Goal: Task Accomplishment & Management: Complete application form

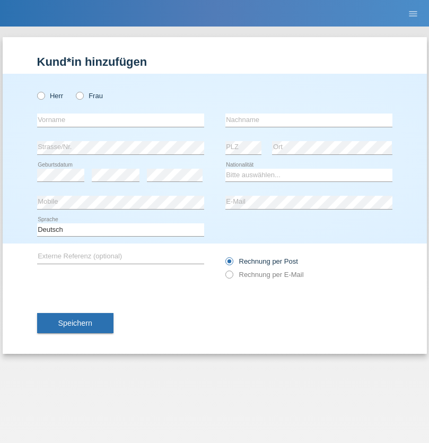
radio input "true"
click at [120, 120] on input "text" at bounding box center [120, 120] width 167 height 13
type input "Sandu"
click at [309, 120] on input "text" at bounding box center [308, 120] width 167 height 13
type input "[PERSON_NAME]"
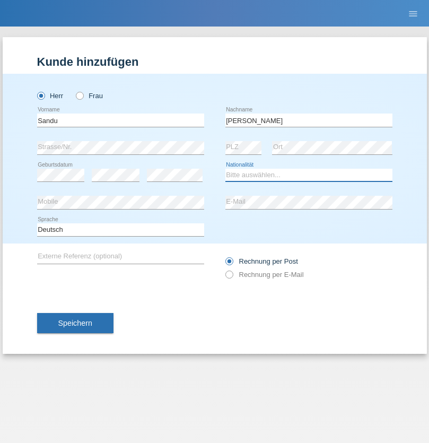
select select "AM"
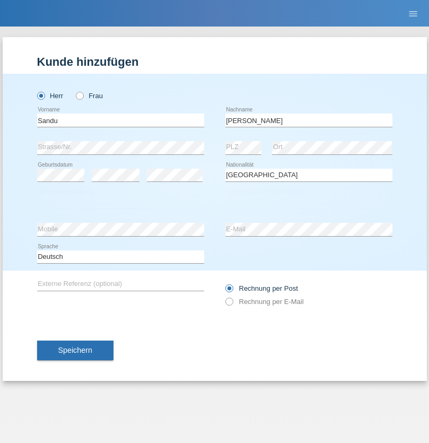
select select "C"
select select "09"
select select "03"
select select "2021"
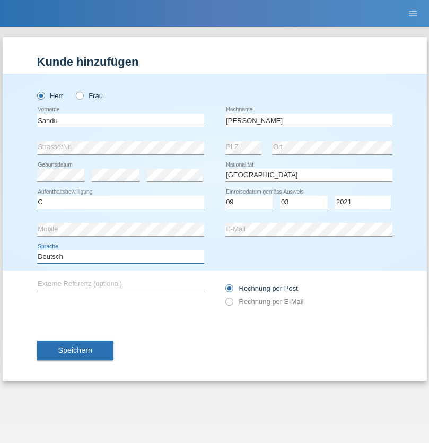
select select "en"
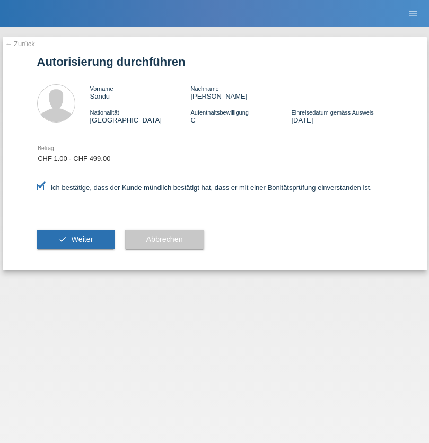
select select "1"
click at [75, 239] on span "Weiter" at bounding box center [82, 239] width 22 height 8
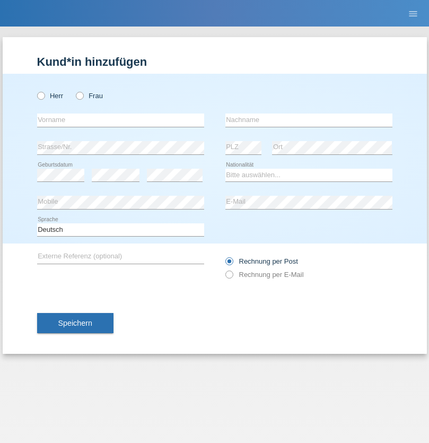
radio input "true"
click at [120, 120] on input "text" at bounding box center [120, 120] width 167 height 13
type input "Anahita"
click at [309, 120] on input "text" at bounding box center [308, 120] width 167 height 13
type input "Afzalzada"
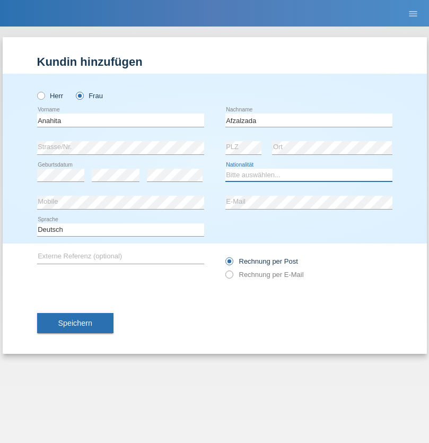
select select "AF"
select select "C"
select select "05"
select select "06"
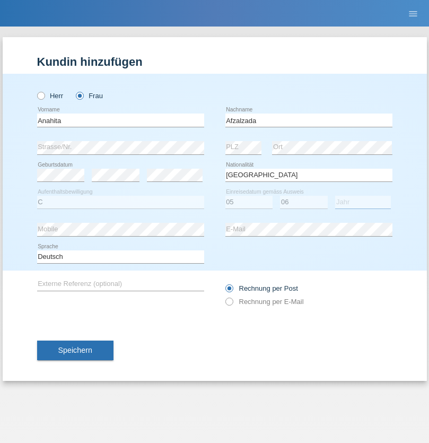
select select "1985"
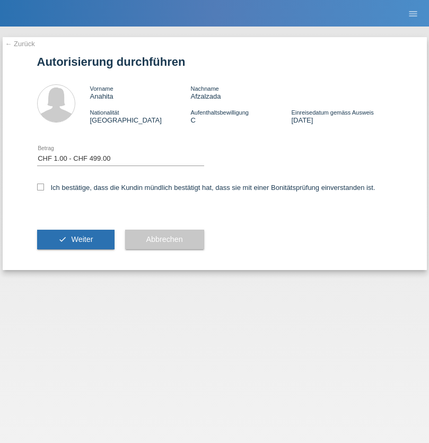
select select "1"
checkbox input "true"
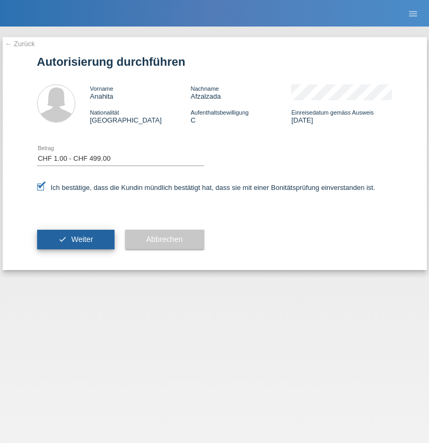
click at [75, 239] on span "Weiter" at bounding box center [82, 239] width 22 height 8
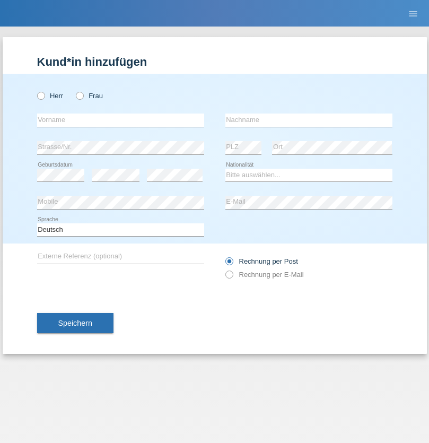
radio input "true"
click at [120, 120] on input "text" at bounding box center [120, 120] width 167 height 13
type input "Yannic"
click at [309, 120] on input "text" at bounding box center [308, 120] width 167 height 13
type input "Riedo"
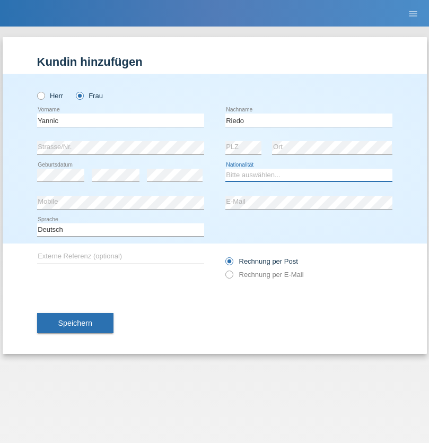
select select "CH"
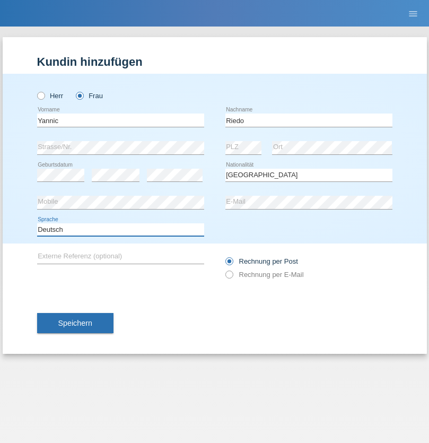
select select "en"
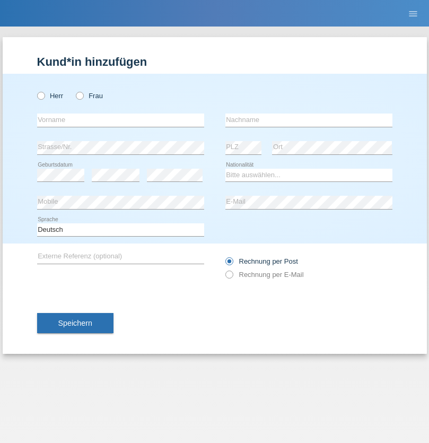
radio input "true"
select select "NL"
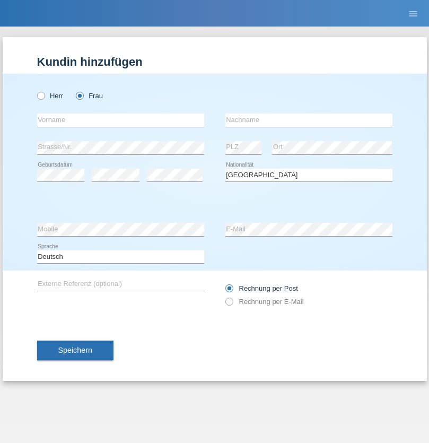
select select "C"
select select "01"
select select "2021"
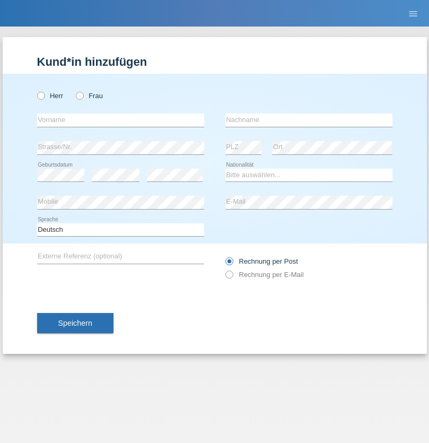
radio input "true"
click at [120, 120] on input "text" at bounding box center [120, 120] width 167 height 13
type input "[PERSON_NAME]"
click at [309, 120] on input "text" at bounding box center [308, 120] width 167 height 13
type input "Amaral"
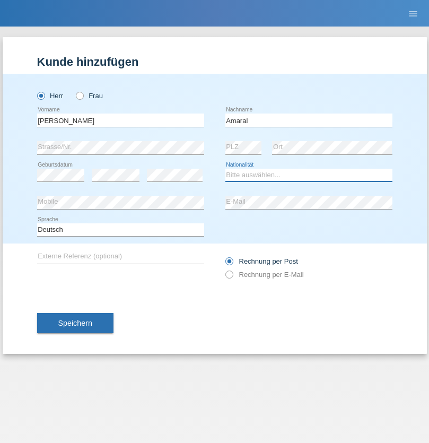
select select "PT"
select select "C"
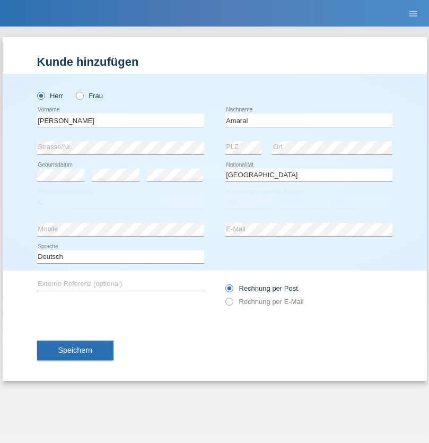
select select "06"
select select "07"
select select "2019"
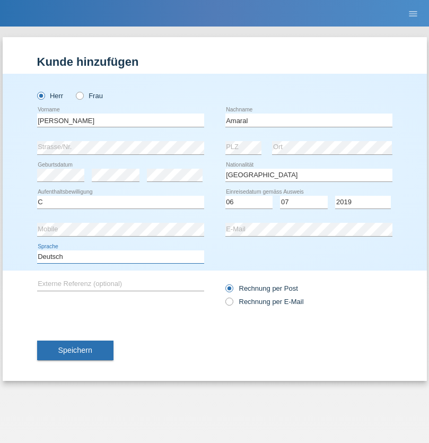
select select "en"
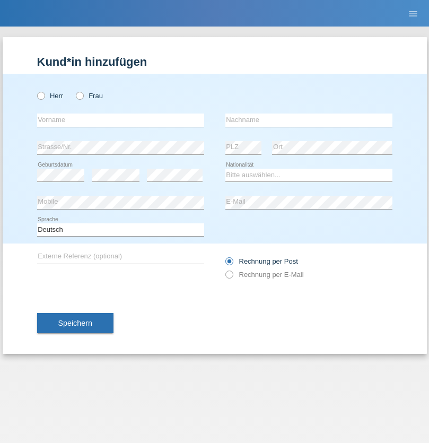
radio input "true"
click at [120, 120] on input "text" at bounding box center [120, 120] width 167 height 13
type input "tim"
click at [309, 120] on input "text" at bounding box center [308, 120] width 167 height 13
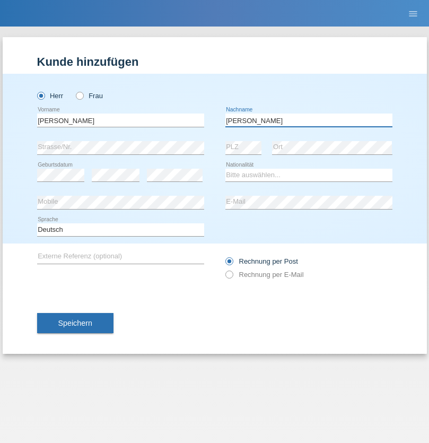
type input "Krüger"
select select "DE"
select select "C"
select select "05"
select select "04"
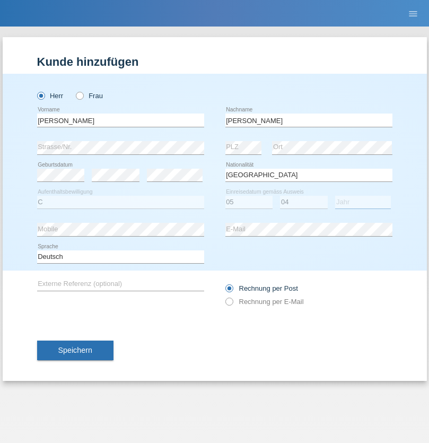
select select "2021"
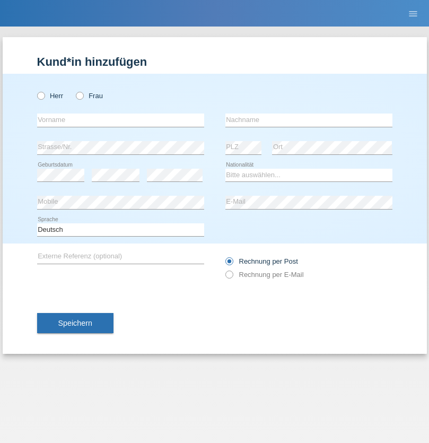
radio input "true"
click at [120, 120] on input "text" at bounding box center [120, 120] width 167 height 13
type input "[PERSON_NAME]"
click at [309, 120] on input "text" at bounding box center [308, 120] width 167 height 13
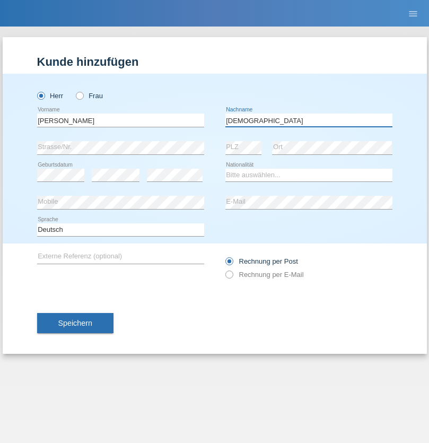
type input "[DEMOGRAPHIC_DATA]"
select select "CH"
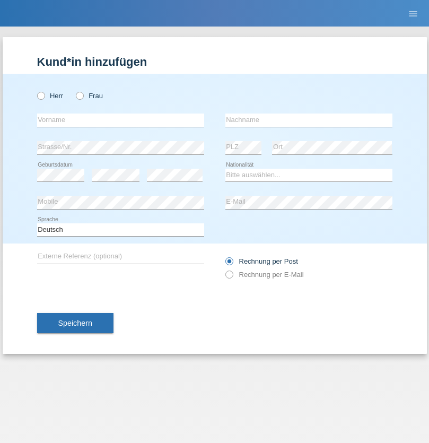
radio input "true"
click at [120, 120] on input "text" at bounding box center [120, 120] width 167 height 13
type input "agnertina"
click at [309, 120] on input "text" at bounding box center [308, 120] width 167 height 13
type input "noshaj"
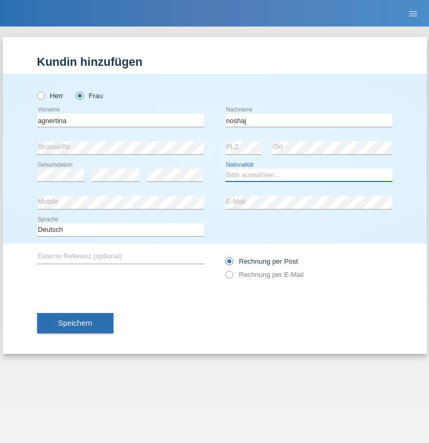
select select "NL"
select select "C"
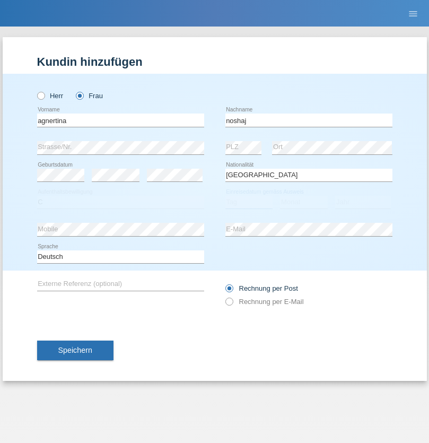
select select "01"
select select "08"
select select "2021"
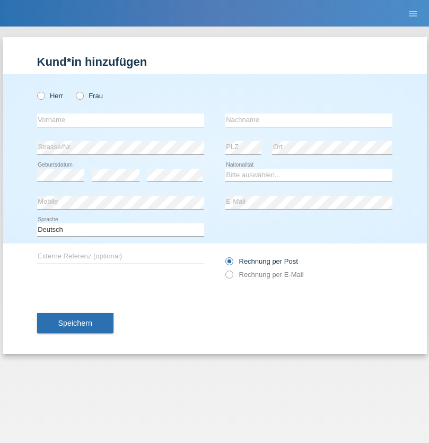
radio input "true"
click at [120, 120] on input "text" at bounding box center [120, 120] width 167 height 13
type input "Miguel"
click at [309, 120] on input "text" at bounding box center [308, 120] width 167 height 13
type input "Pinzo"
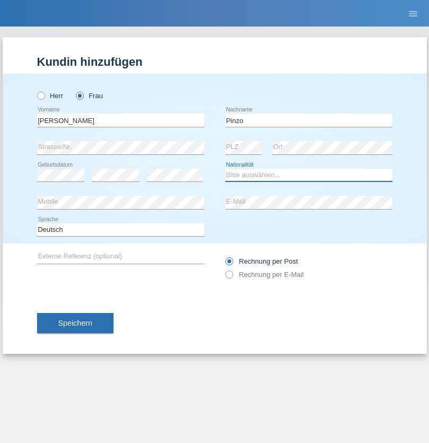
select select "CH"
radio input "true"
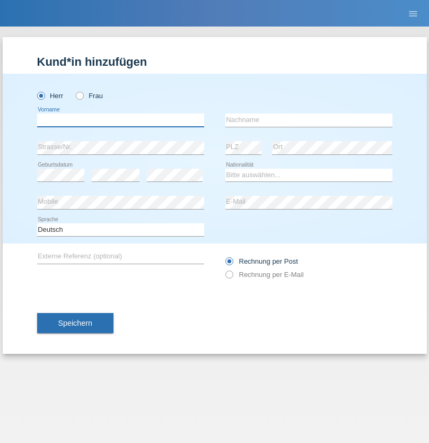
click at [120, 120] on input "text" at bounding box center [120, 120] width 167 height 13
type input "ali"
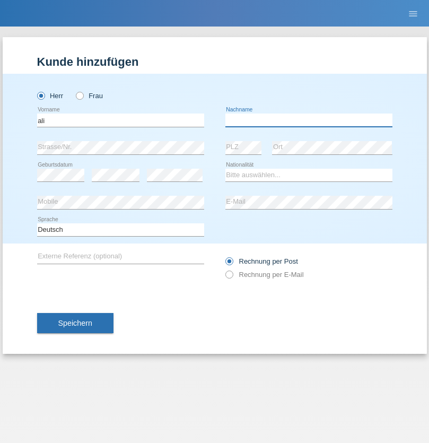
click at [309, 120] on input "text" at bounding box center [308, 120] width 167 height 13
type input "Amini"
select select "AF"
select select "C"
select select "18"
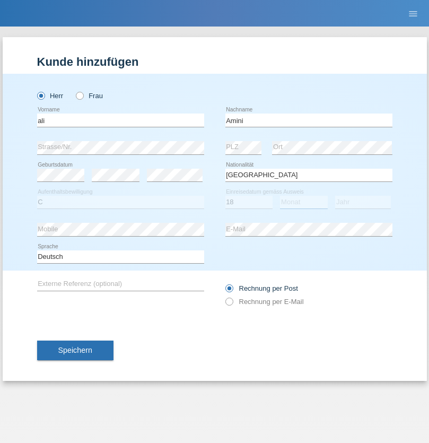
select select "08"
select select "2015"
